Goal: Find specific page/section: Find specific page/section

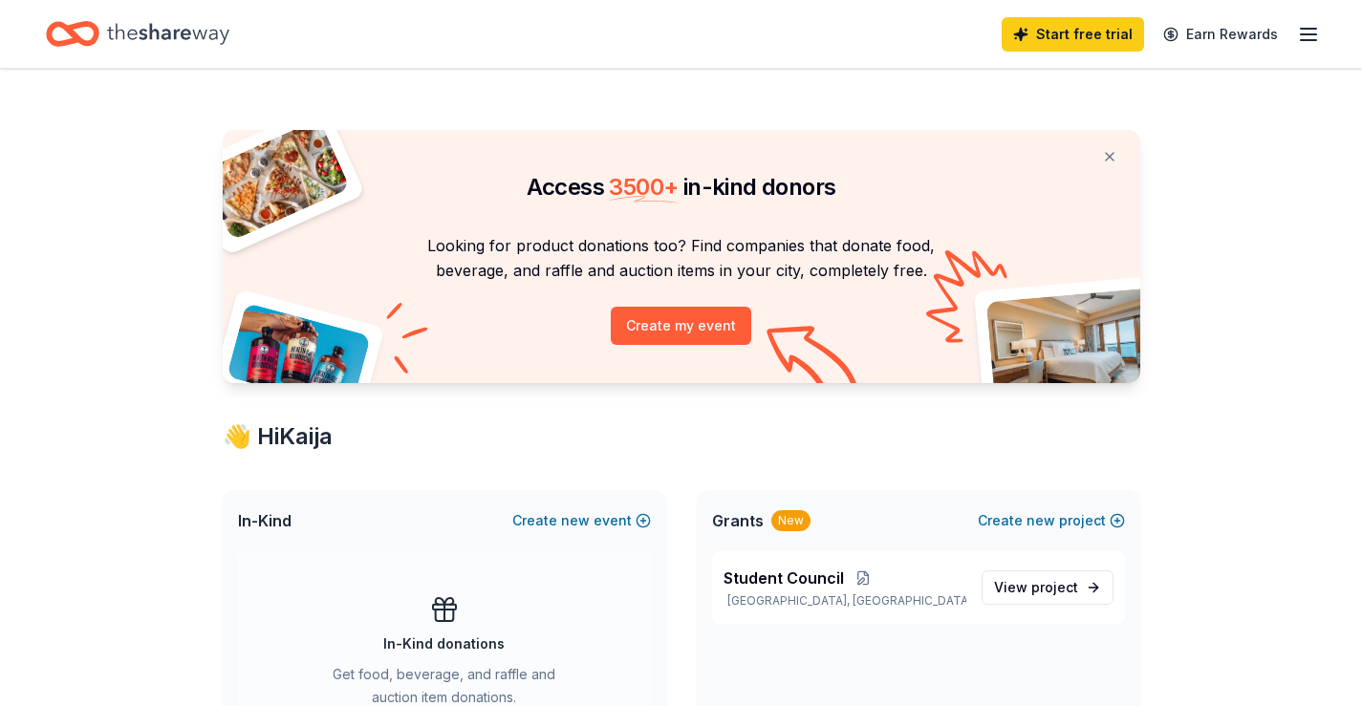
click at [287, 447] on div "👋 Hi [PERSON_NAME]" at bounding box center [681, 436] width 917 height 31
click at [173, 30] on icon "Home" at bounding box center [168, 33] width 122 height 39
click at [1102, 159] on button at bounding box center [1110, 157] width 46 height 38
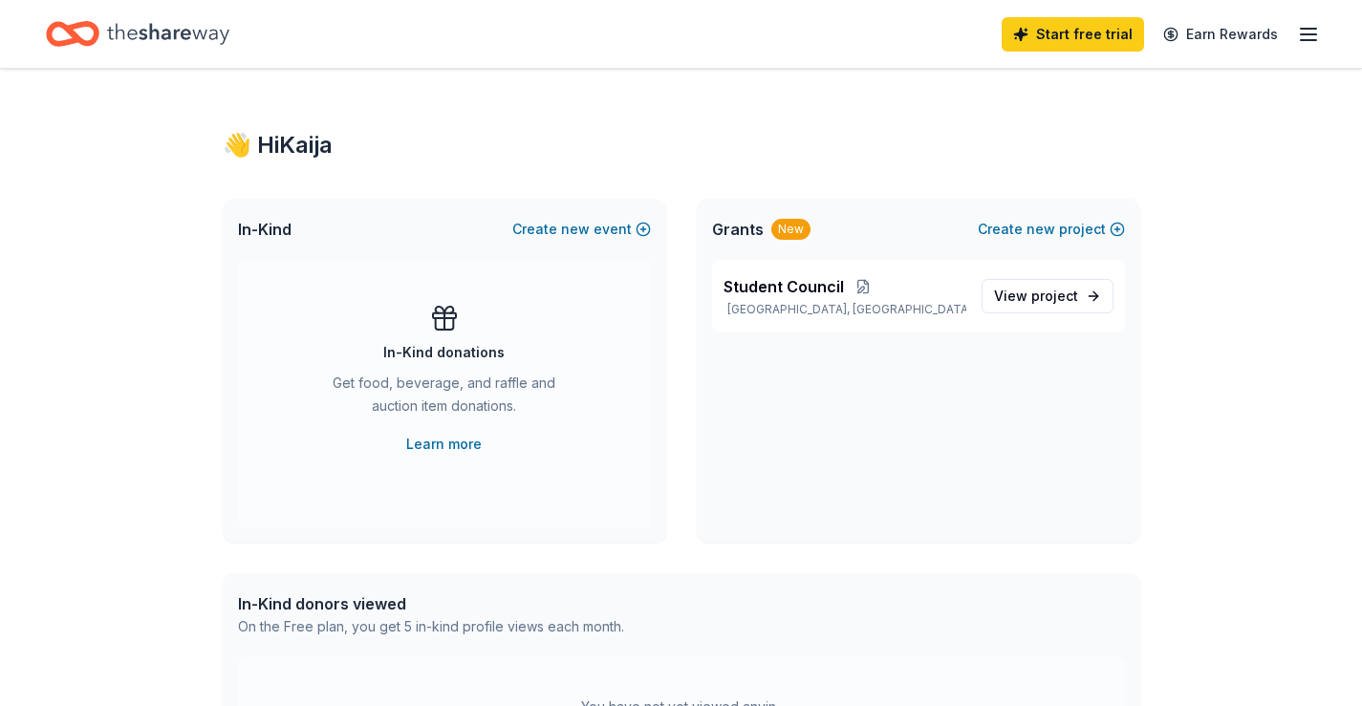
click at [1305, 27] on icon "button" at bounding box center [1308, 34] width 23 height 23
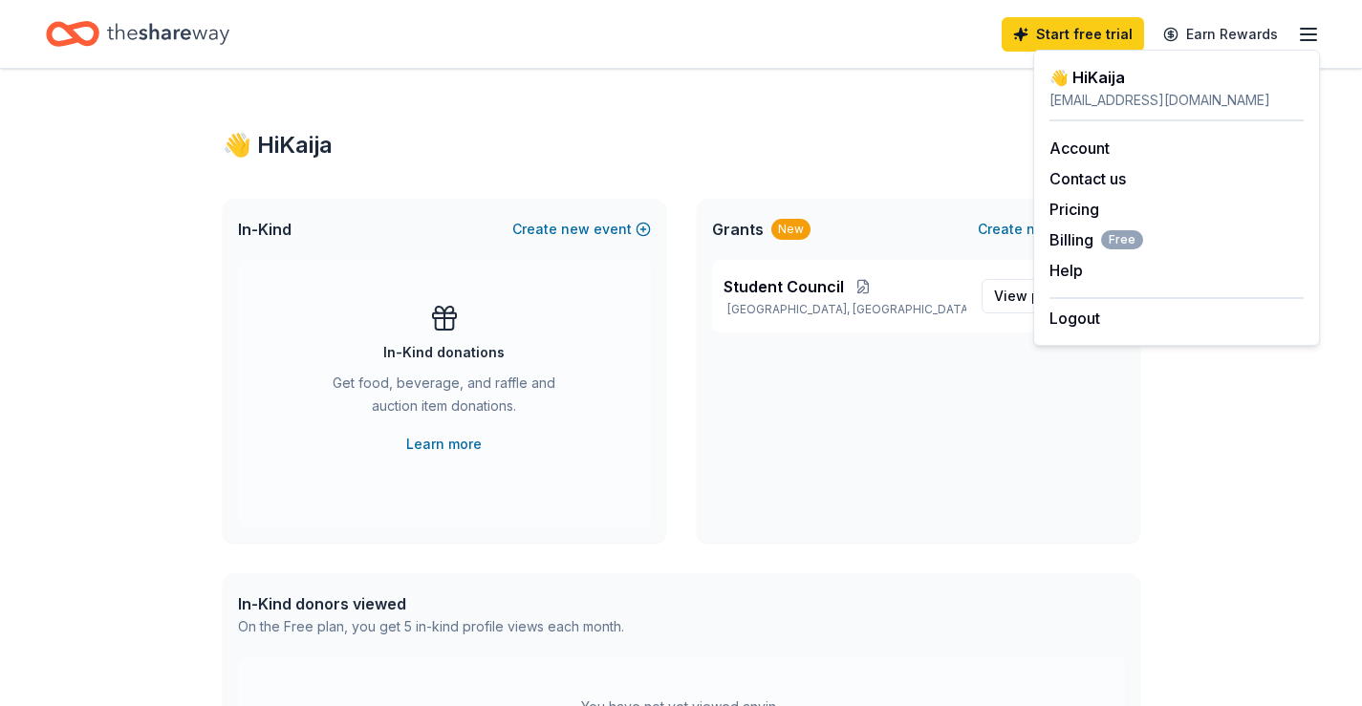
click at [977, 333] on div "Student Council [GEOGRAPHIC_DATA], [GEOGRAPHIC_DATA] View project" at bounding box center [918, 304] width 443 height 88
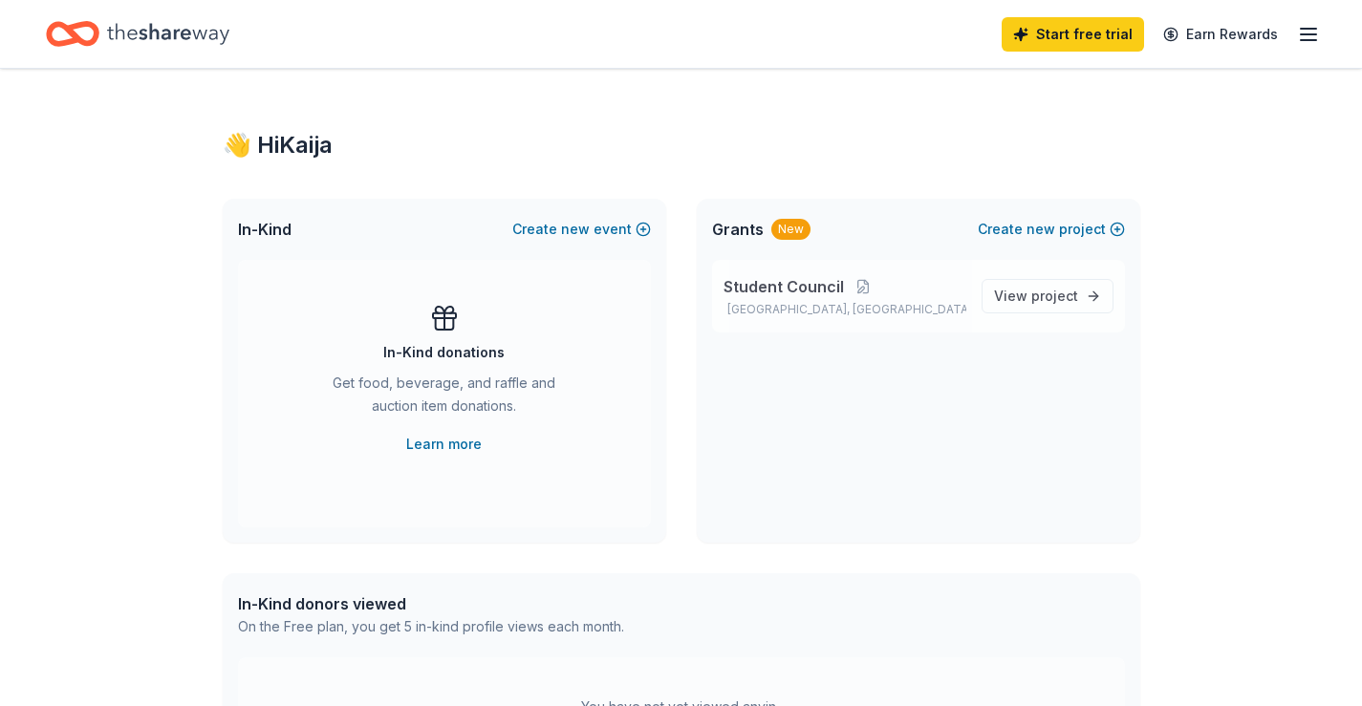
click at [1001, 316] on div "Student Council [GEOGRAPHIC_DATA], [GEOGRAPHIC_DATA] View project" at bounding box center [918, 296] width 413 height 73
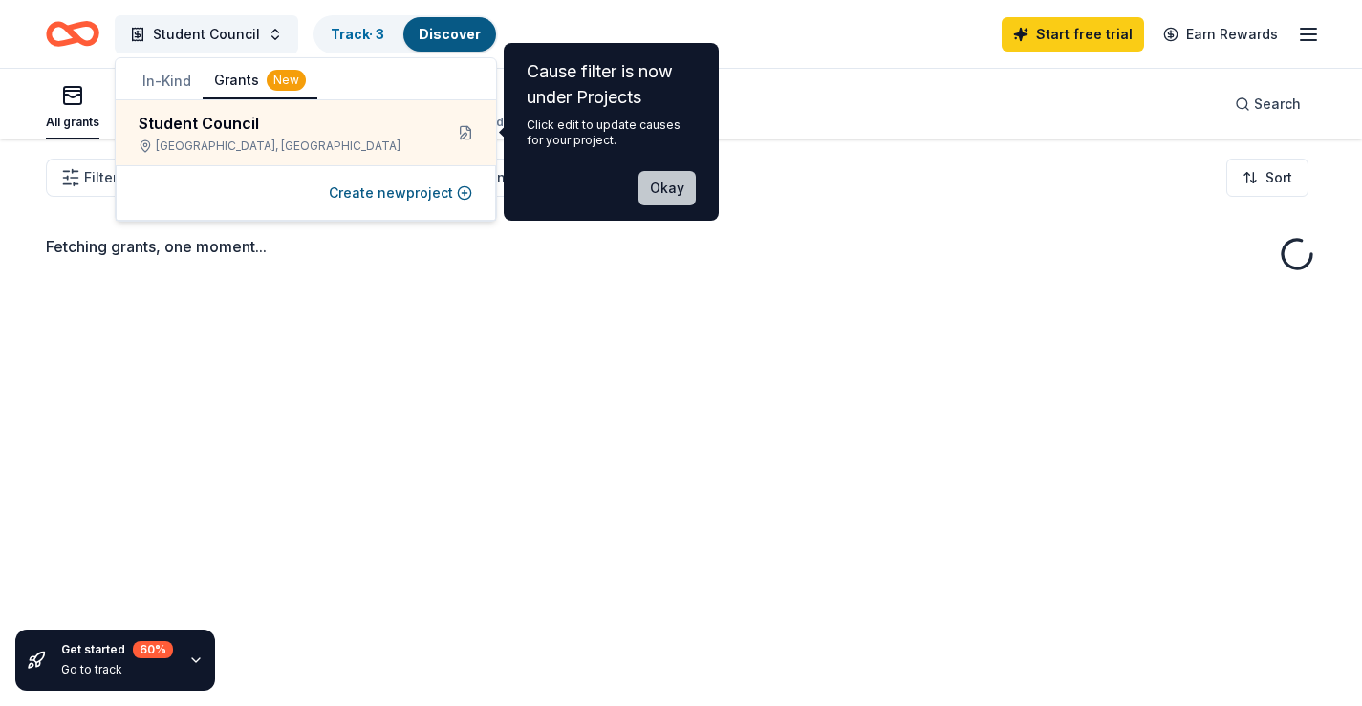
click at [680, 192] on button "Okay" at bounding box center [666, 188] width 57 height 34
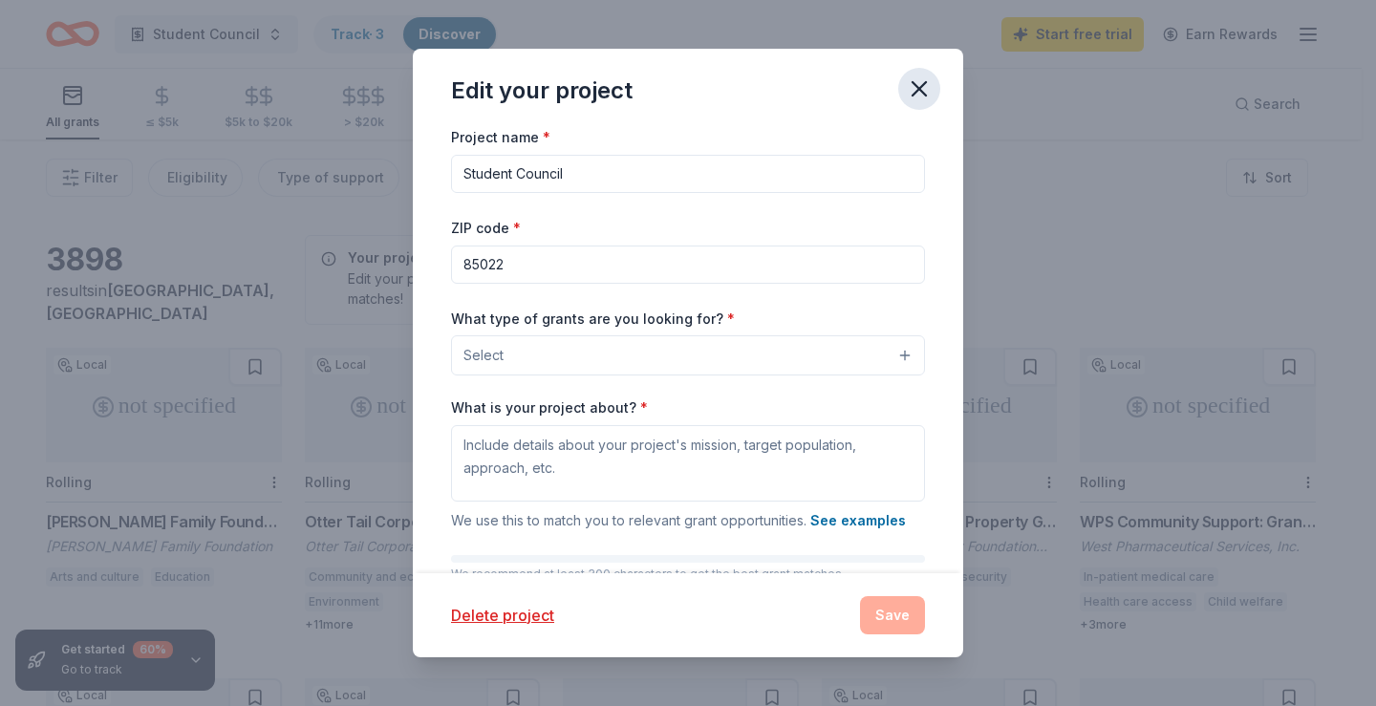
click at [906, 99] on icon "button" at bounding box center [919, 88] width 27 height 27
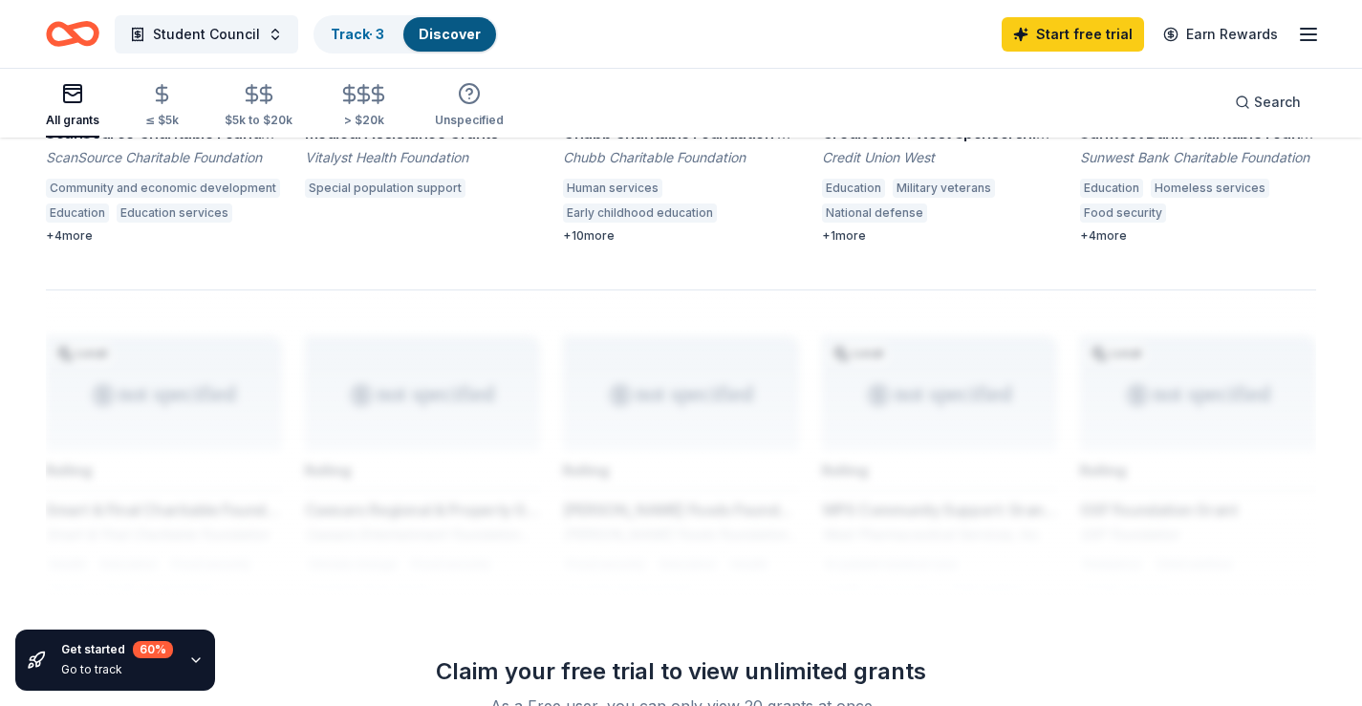
scroll to position [1720, 0]
